Goal: Information Seeking & Learning: Learn about a topic

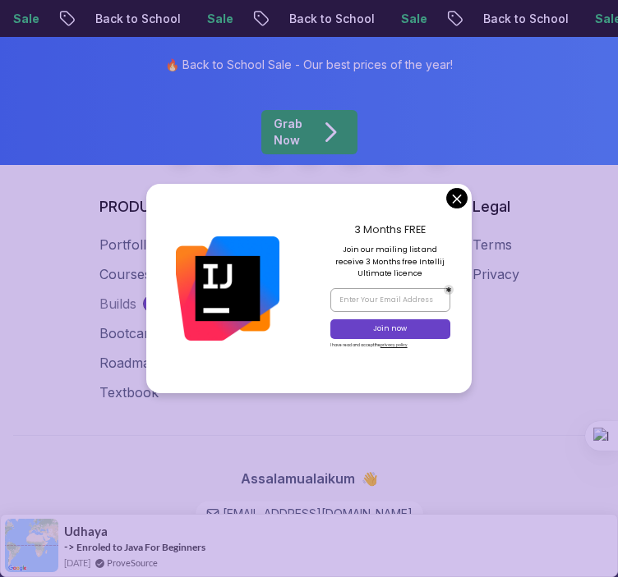
scroll to position [4608, 0]
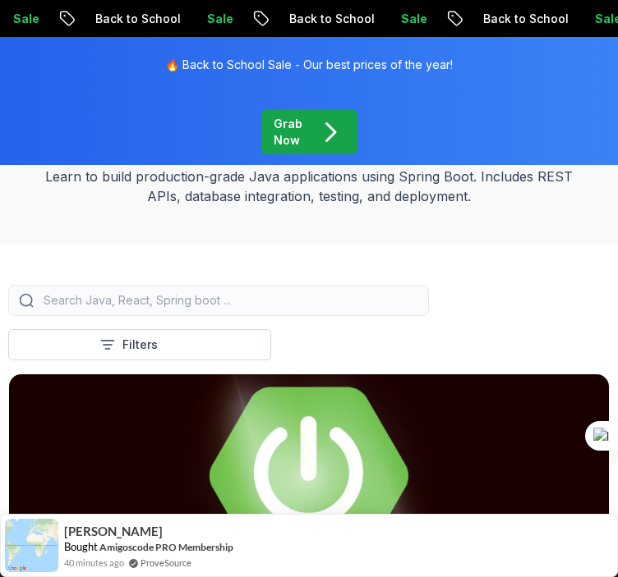
scroll to position [150, 0]
